Goal: Transaction & Acquisition: Obtain resource

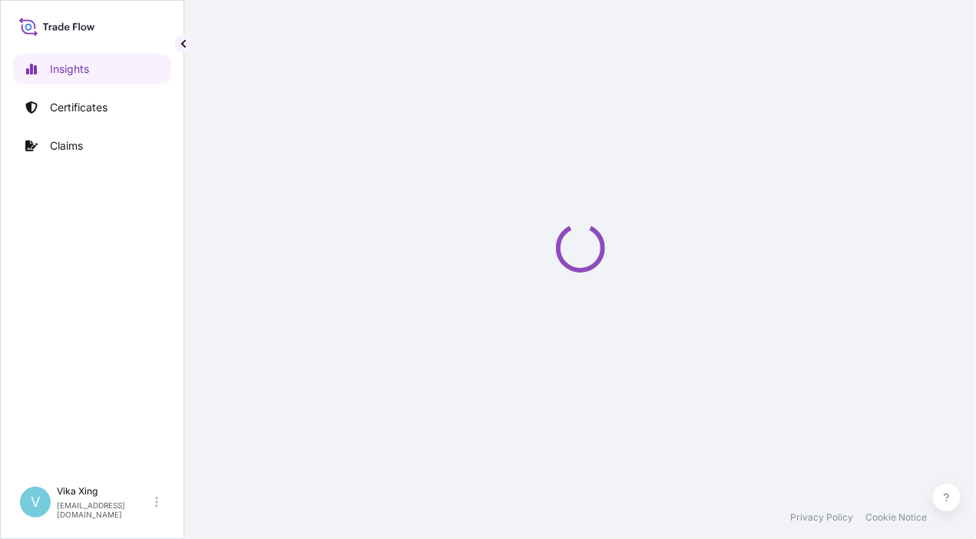
select select "2025"
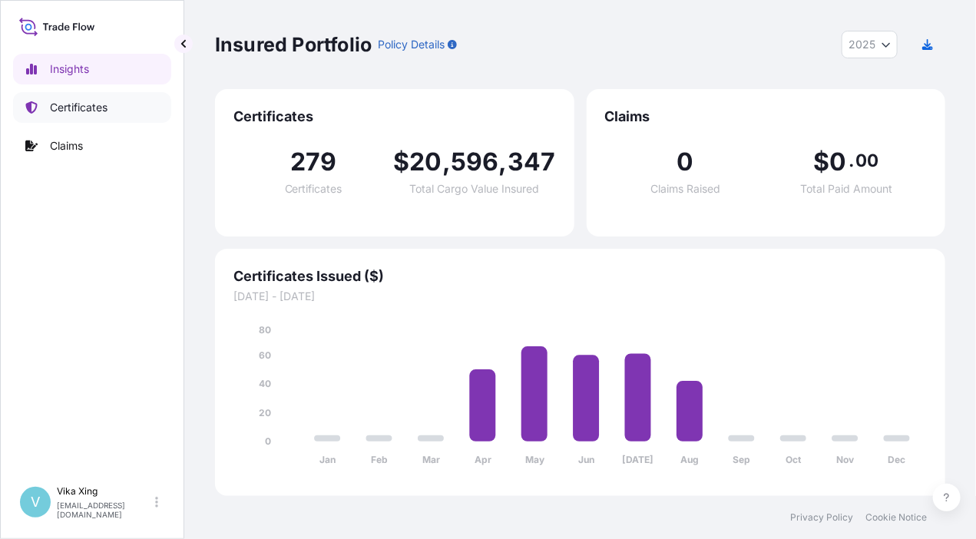
click at [88, 104] on p "Certificates" at bounding box center [79, 107] width 58 height 15
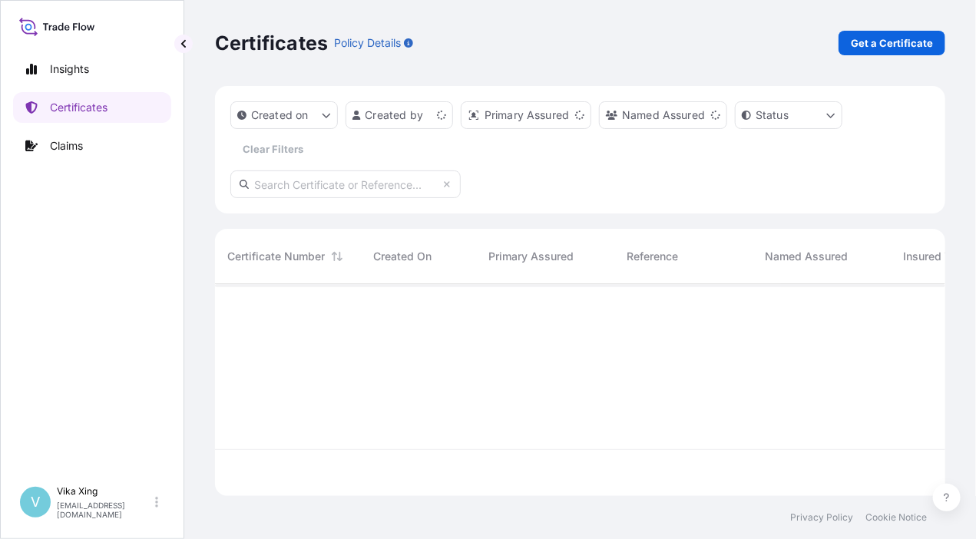
scroll to position [209, 719]
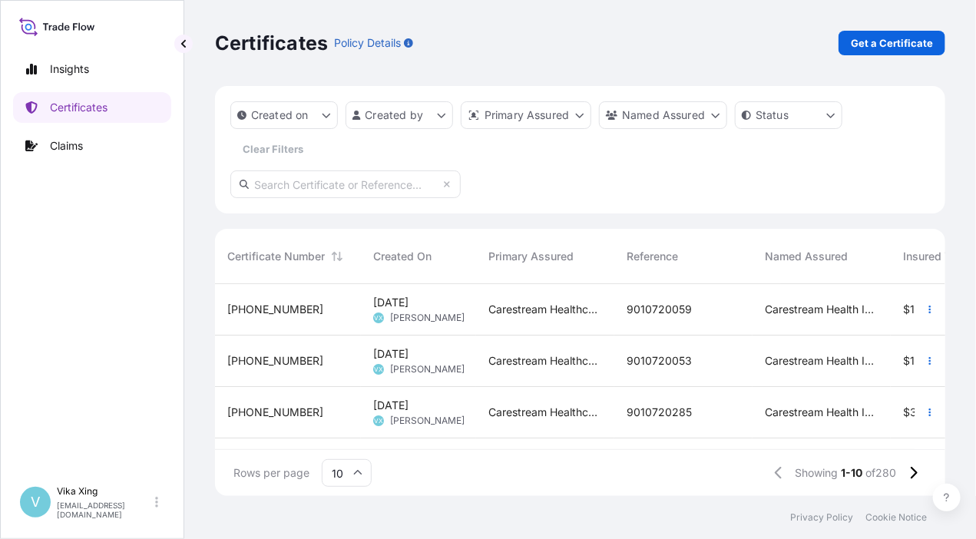
drag, startPoint x: 974, startPoint y: 266, endPoint x: 972, endPoint y: 282, distance: 16.3
click at [974, 266] on div "Certificates Policy Details Get a Certificate Created on Created by Primary Ass…" at bounding box center [580, 248] width 792 height 496
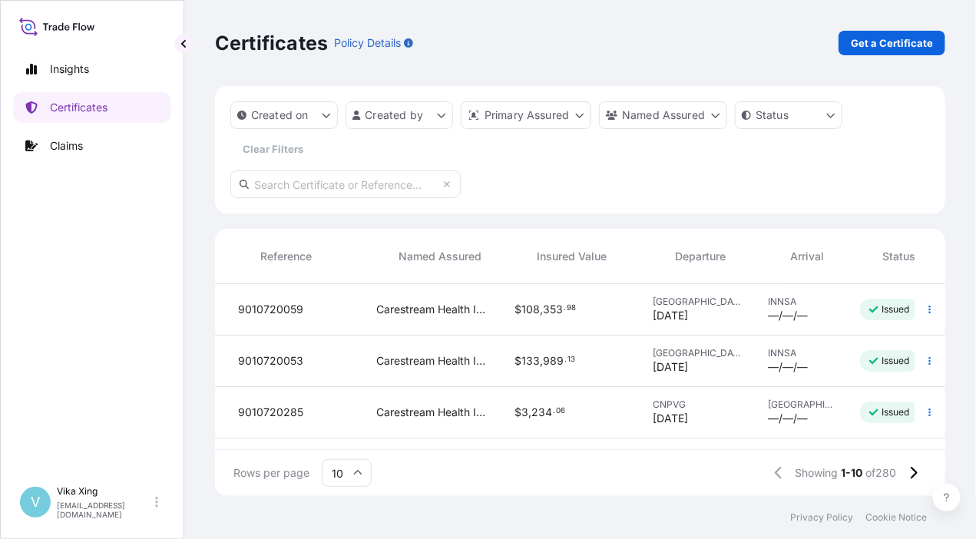
scroll to position [0, 441]
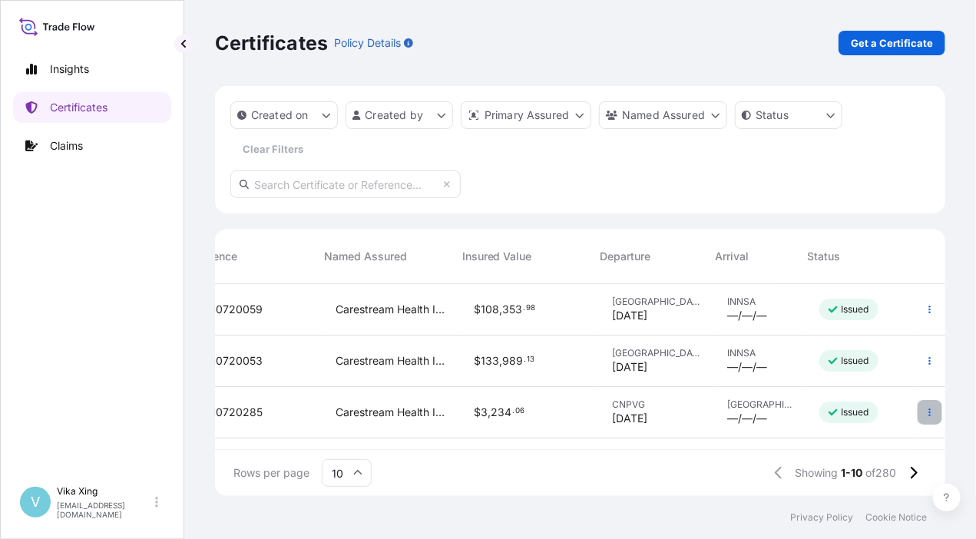
click at [925, 413] on button "button" at bounding box center [930, 412] width 25 height 25
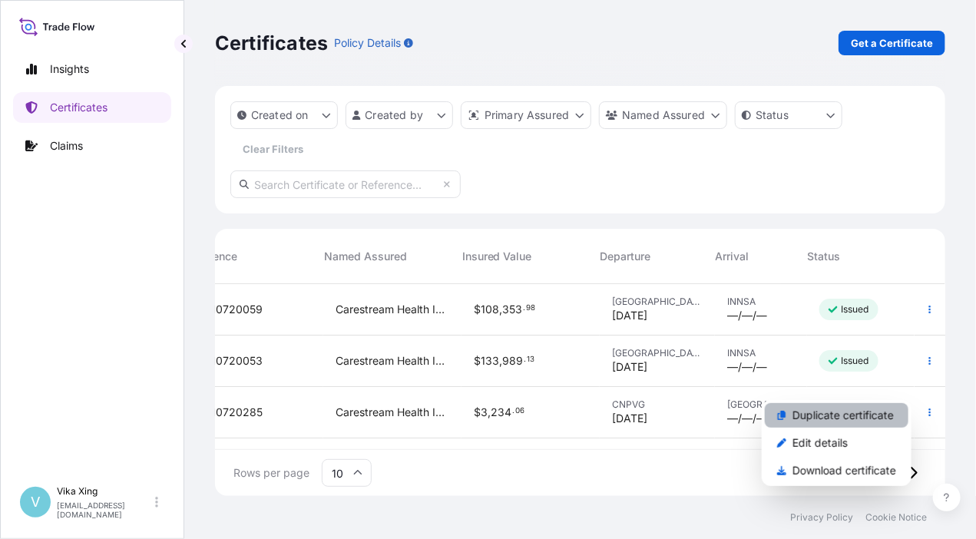
click at [865, 420] on p "Duplicate certificate" at bounding box center [842, 415] width 101 height 15
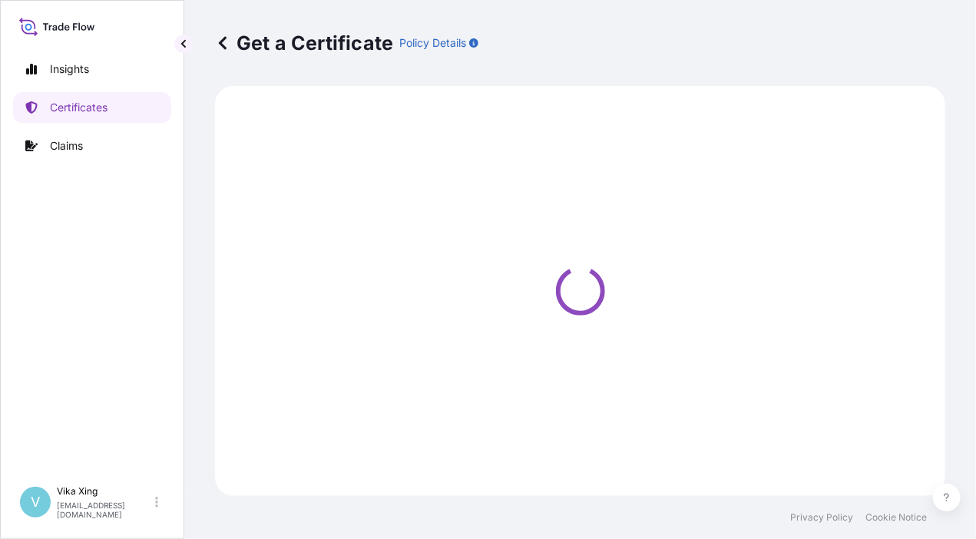
select select "Road / [GEOGRAPHIC_DATA]"
select select "Air"
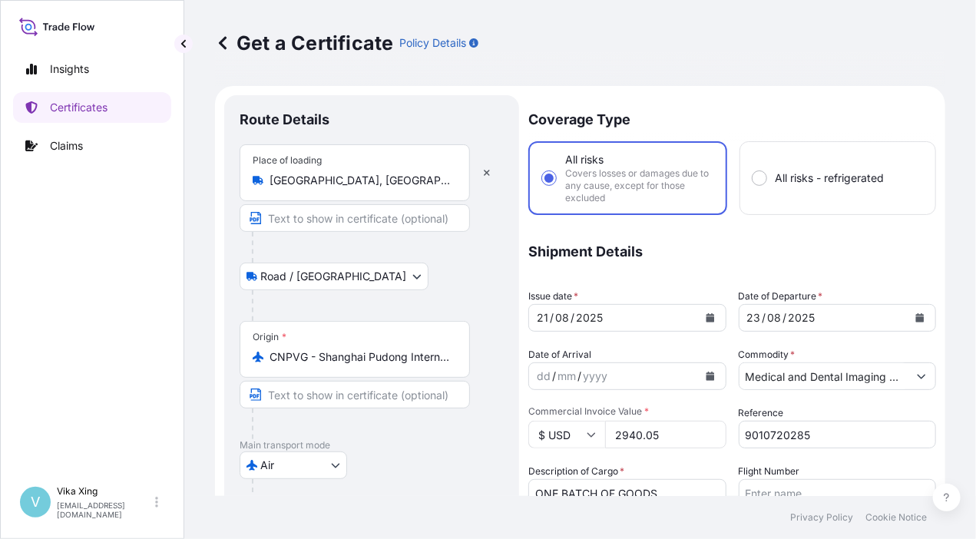
select select "32191"
drag, startPoint x: 819, startPoint y: 438, endPoint x: 721, endPoint y: 431, distance: 98.5
click at [721, 431] on div "Coverage Type All risks Covers losses or damages due to any cause, except for t…" at bounding box center [732, 499] width 408 height 809
paste input "344"
type input "9010720344"
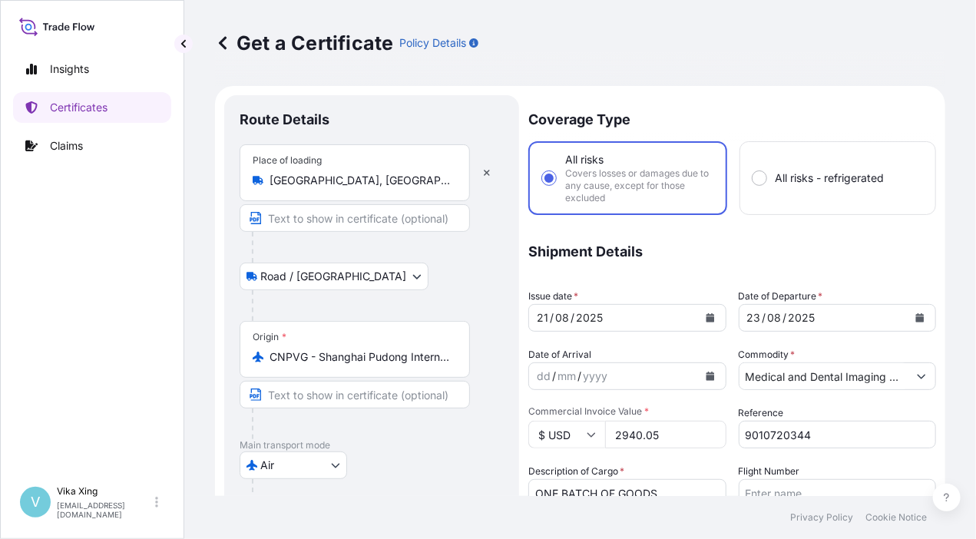
drag, startPoint x: 670, startPoint y: 433, endPoint x: 593, endPoint y: 437, distance: 77.7
click at [593, 437] on div "$ USD 2940.05" at bounding box center [627, 435] width 198 height 28
paste input "3619.80"
type input "3619.80"
click at [708, 319] on icon "Calendar" at bounding box center [710, 317] width 8 height 9
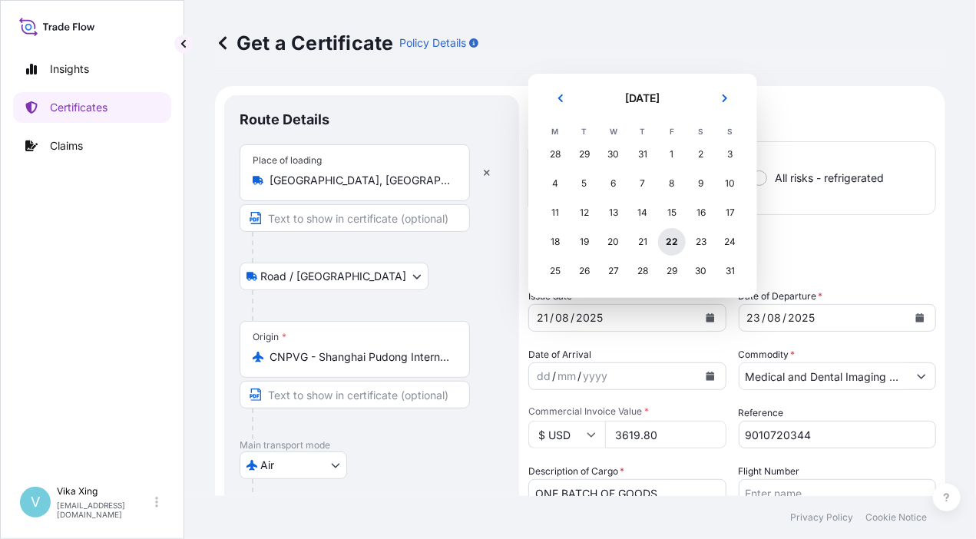
click at [671, 243] on div "22" at bounding box center [672, 242] width 28 height 28
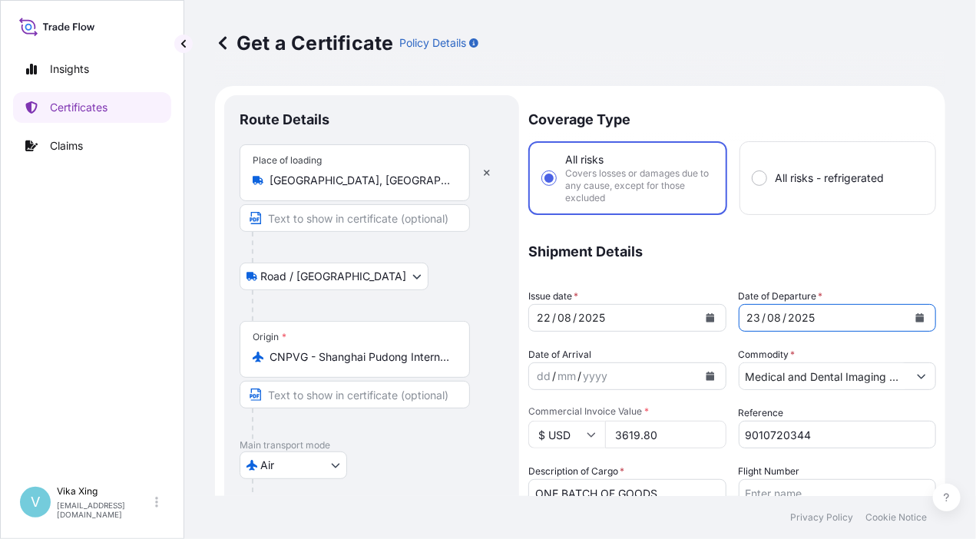
click at [916, 319] on icon "Calendar" at bounding box center [920, 317] width 8 height 9
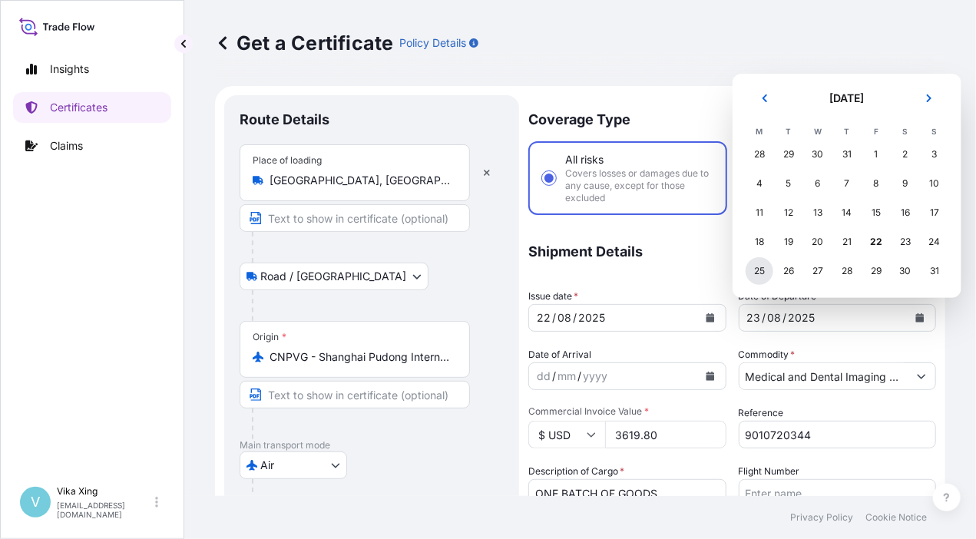
click at [760, 273] on div "25" at bounding box center [760, 271] width 28 height 28
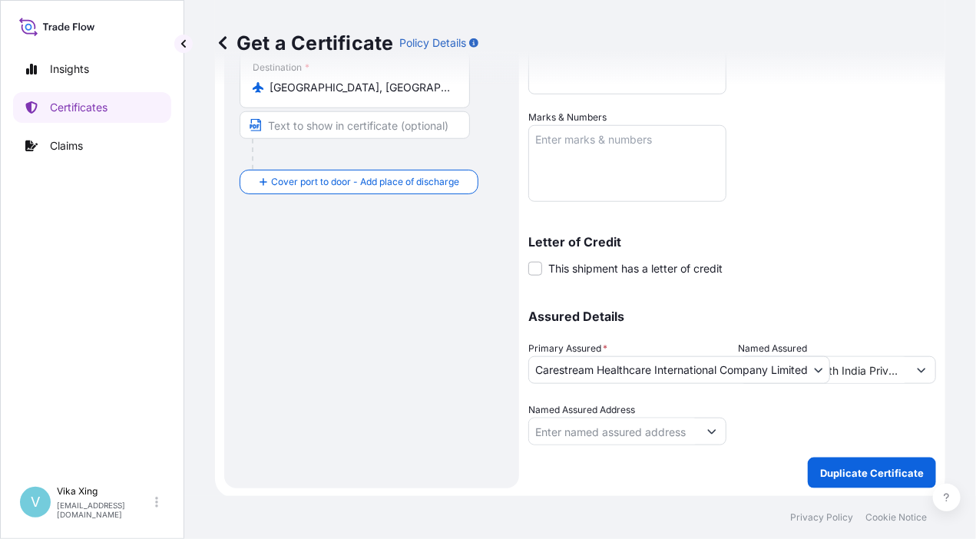
scroll to position [458, 0]
click at [856, 471] on p "Duplicate Certificate" at bounding box center [872, 472] width 104 height 15
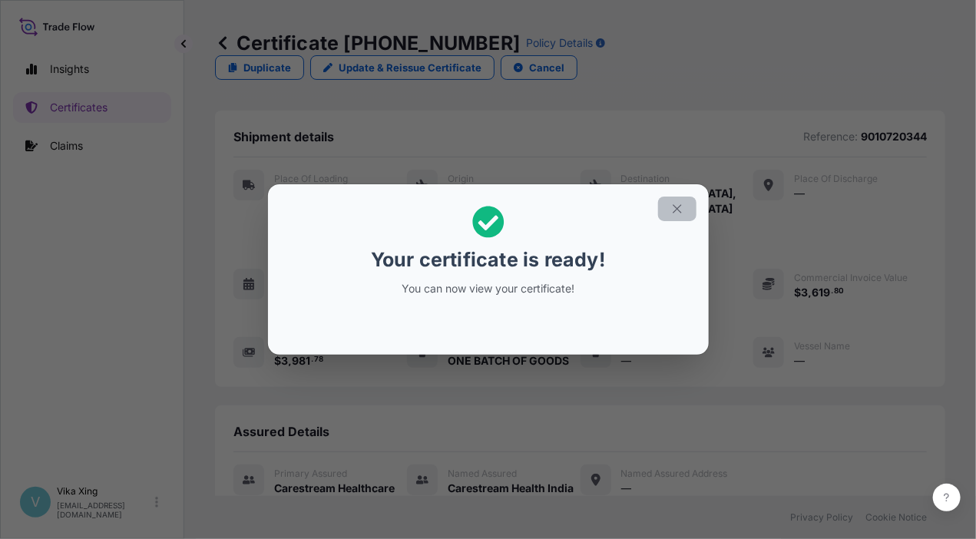
click at [685, 210] on button "button" at bounding box center [677, 209] width 38 height 25
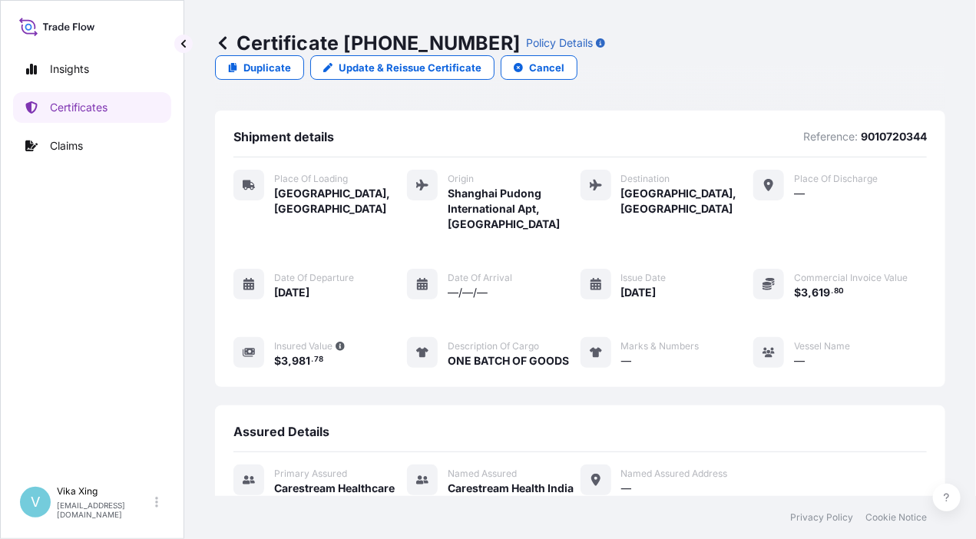
scroll to position [167, 0]
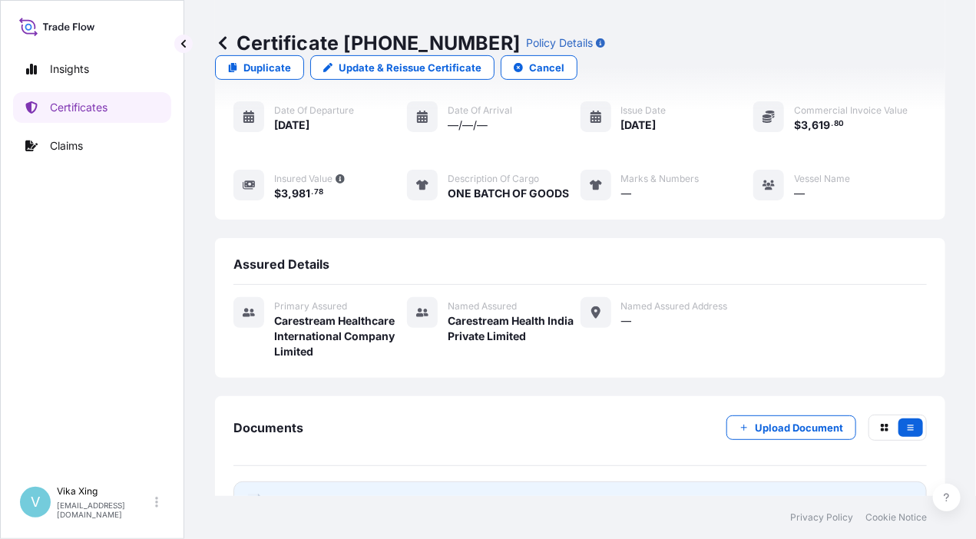
click at [306, 494] on span "Certificate" at bounding box center [301, 501] width 55 height 15
